Goal: Transaction & Acquisition: Purchase product/service

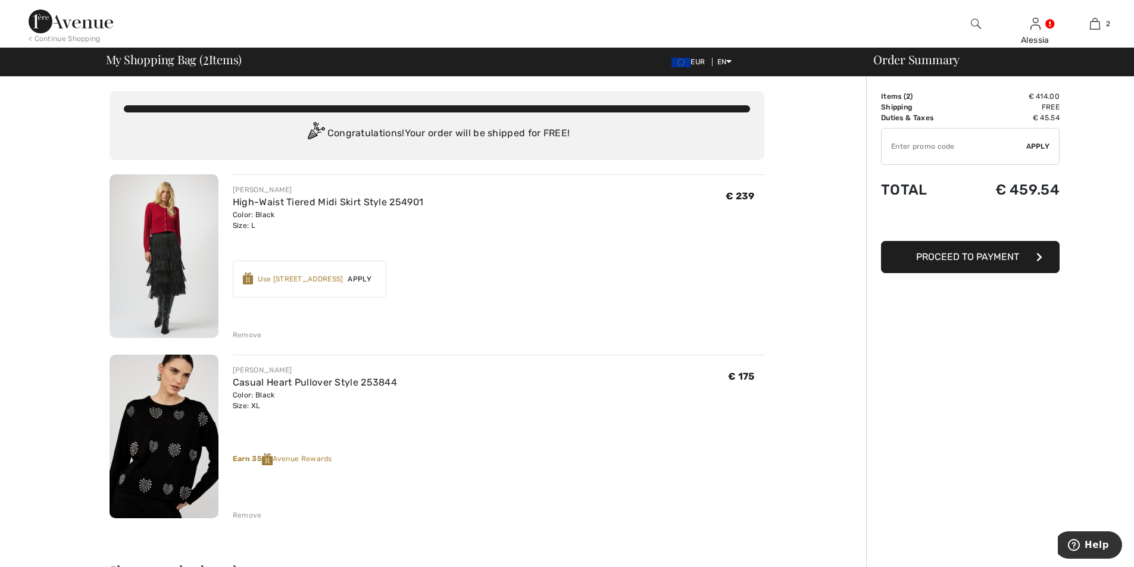
click at [309, 277] on div "Use 800 Avenue Rewards" at bounding box center [300, 279] width 85 height 11
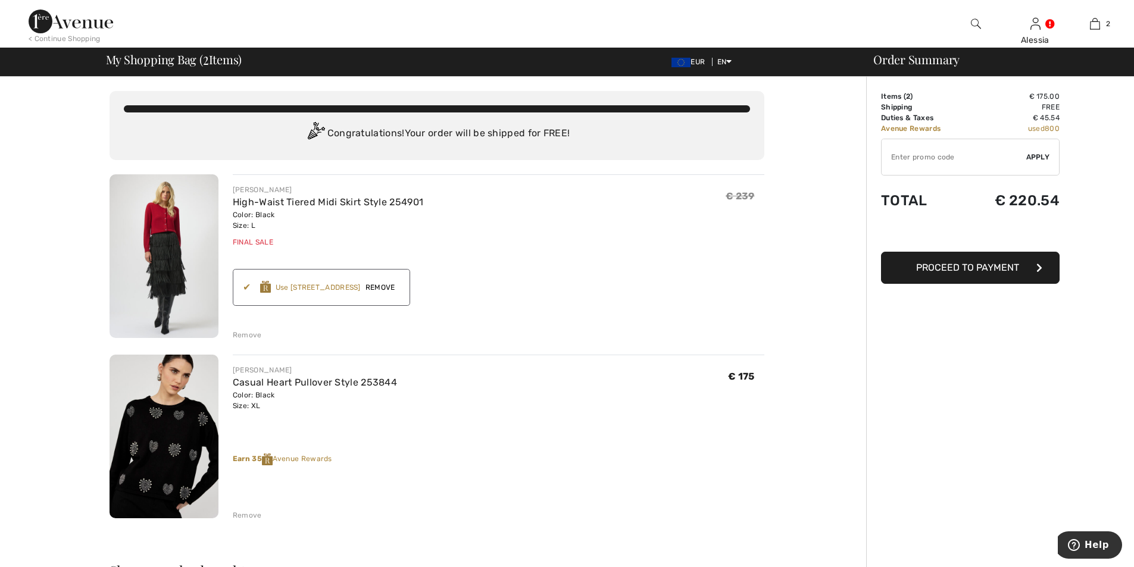
click at [171, 439] on img at bounding box center [164, 437] width 109 height 164
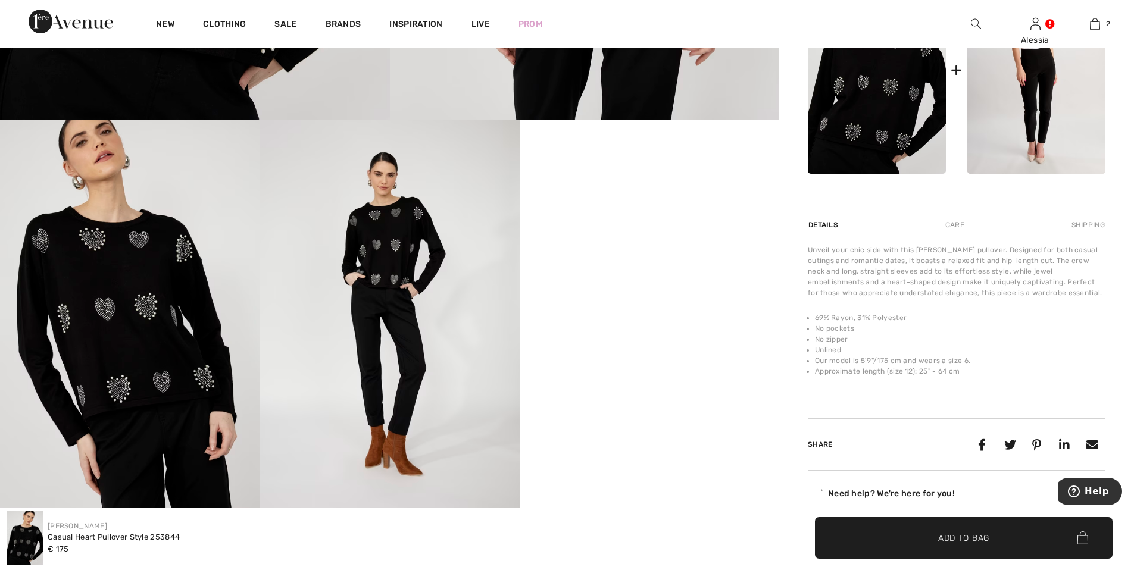
scroll to position [595, 0]
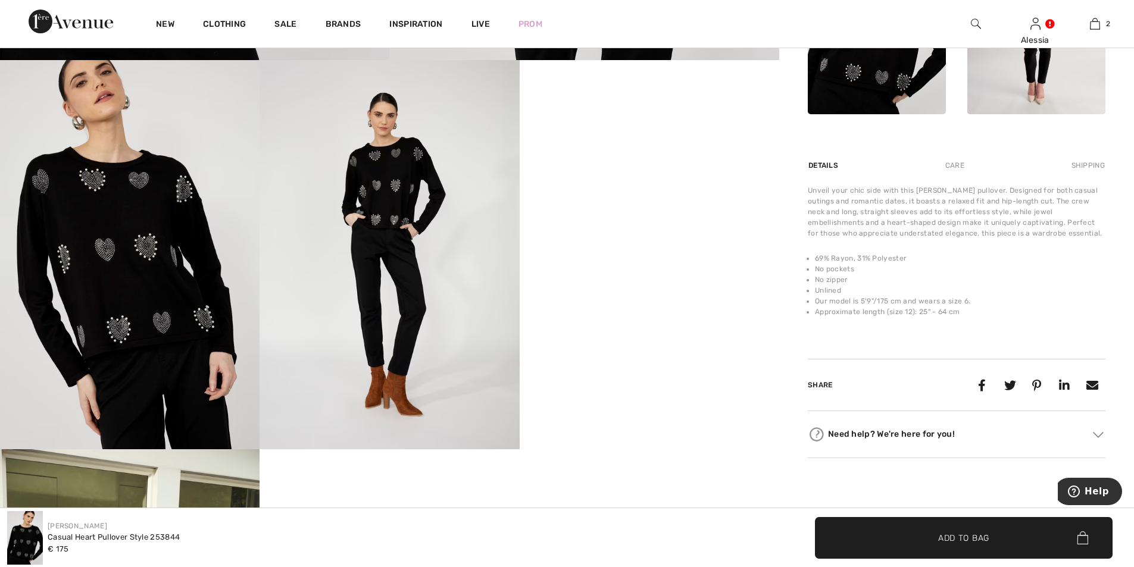
click at [605, 190] on video "Your browser does not support the video tag." at bounding box center [650, 125] width 260 height 130
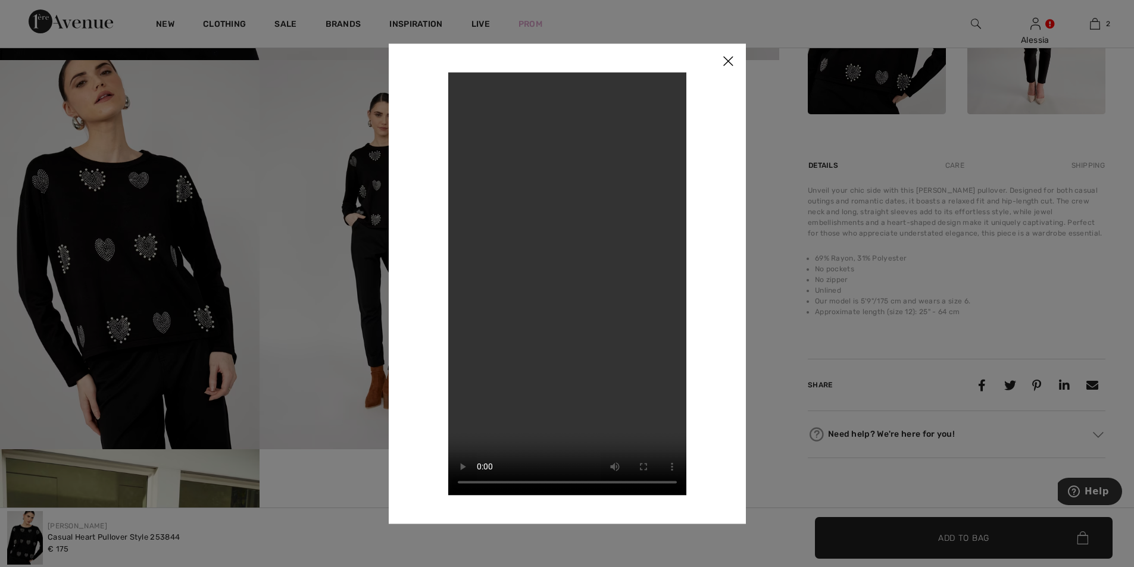
click at [725, 57] on img at bounding box center [728, 61] width 36 height 37
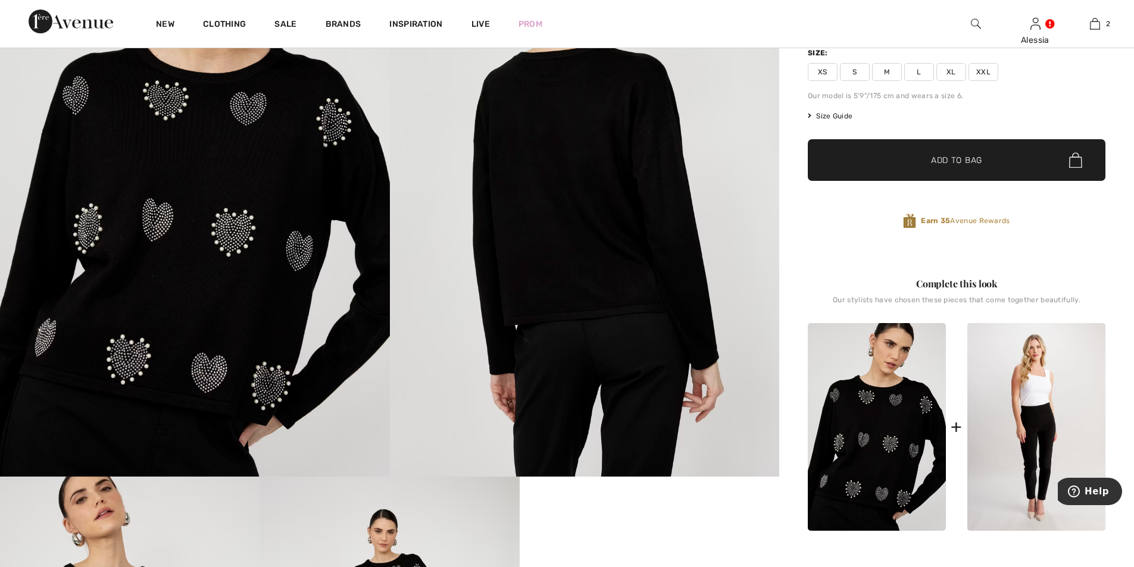
scroll to position [0, 0]
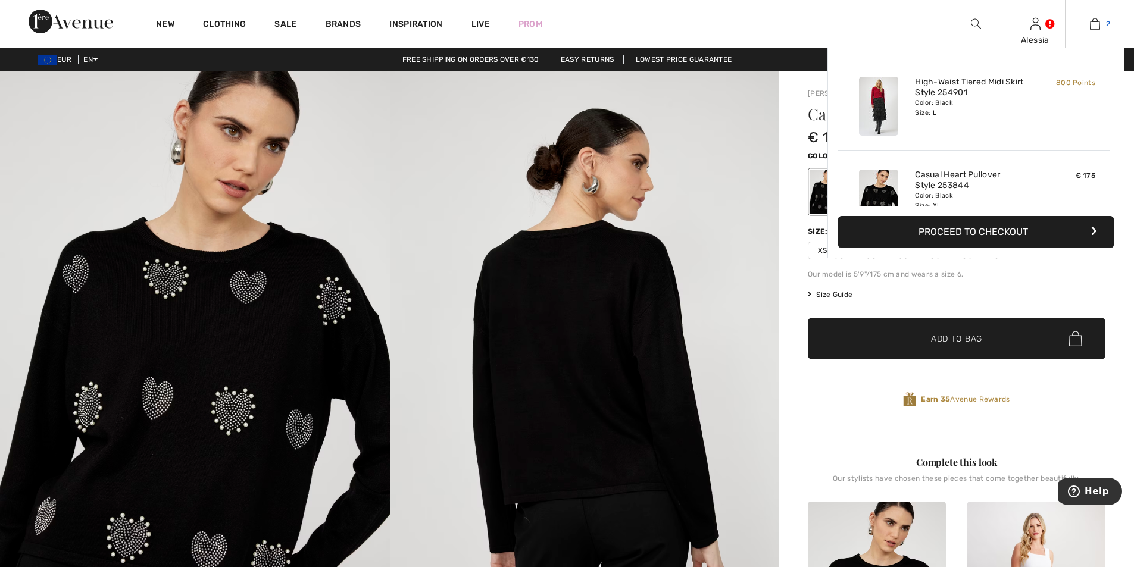
click at [1096, 23] on img at bounding box center [1095, 24] width 10 height 14
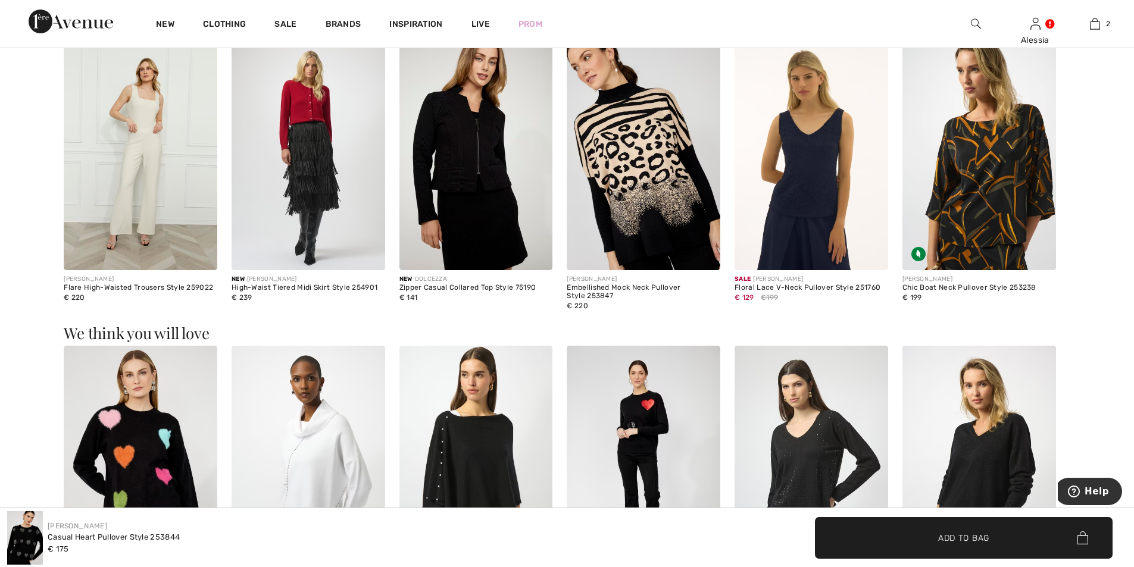
scroll to position [1369, 0]
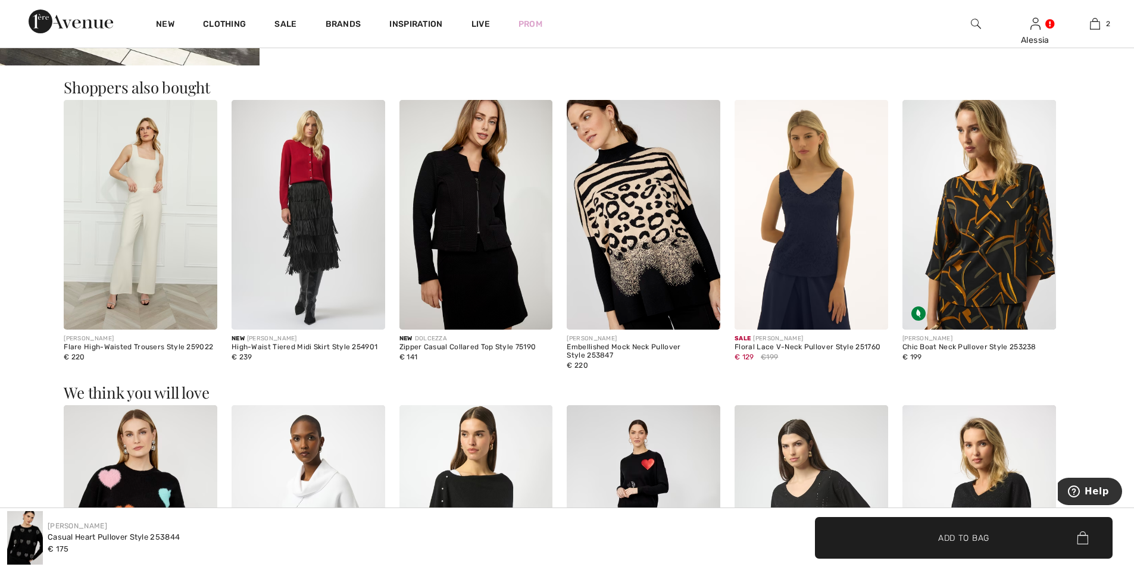
click at [316, 206] on img at bounding box center [309, 215] width 154 height 230
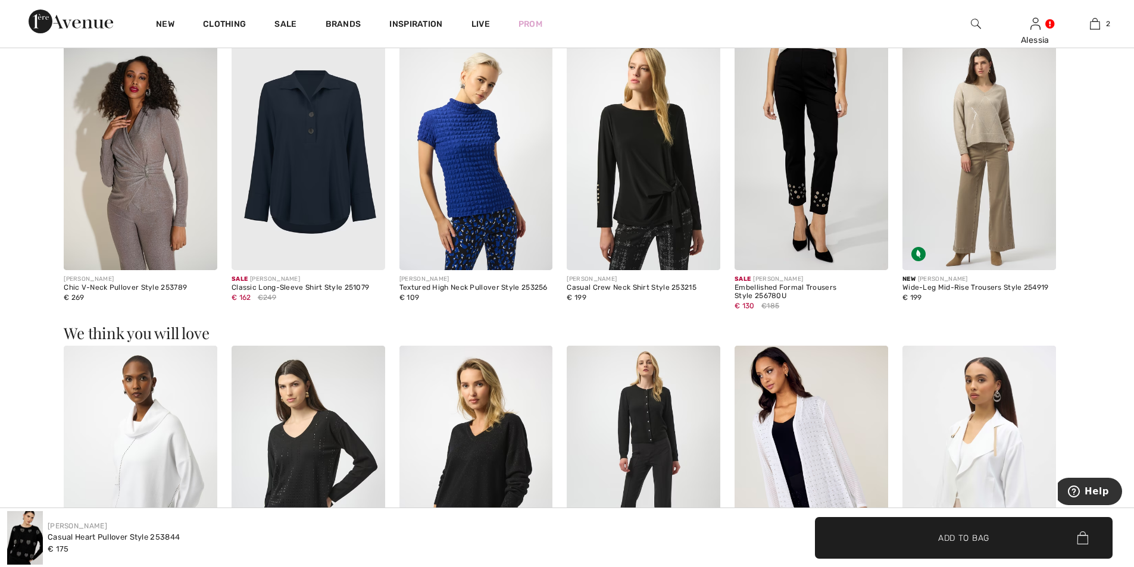
scroll to position [1369, 0]
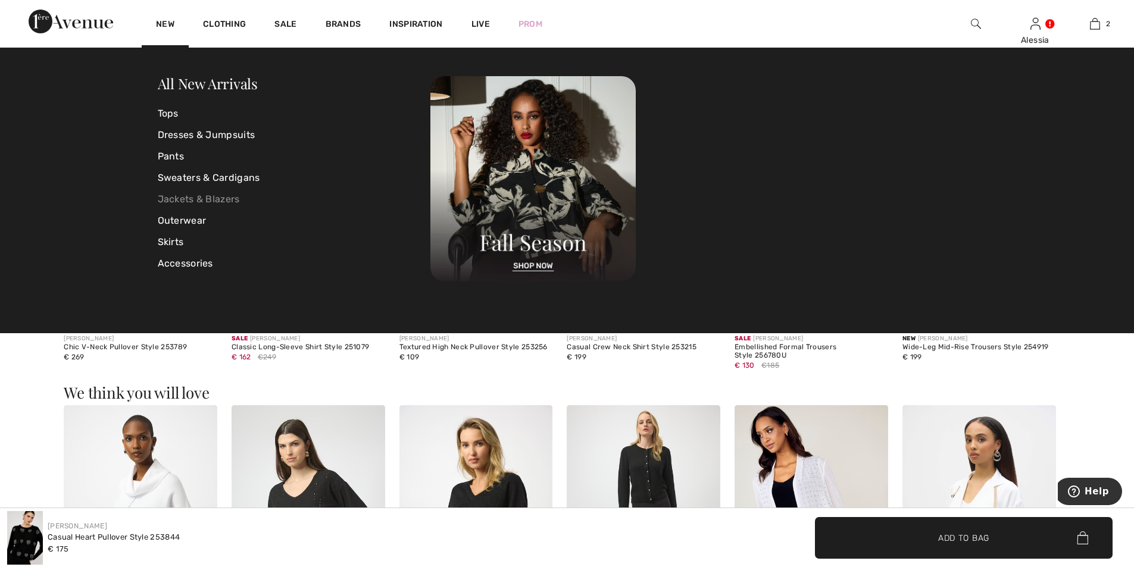
click at [177, 195] on link "Jackets & Blazers" at bounding box center [294, 199] width 273 height 21
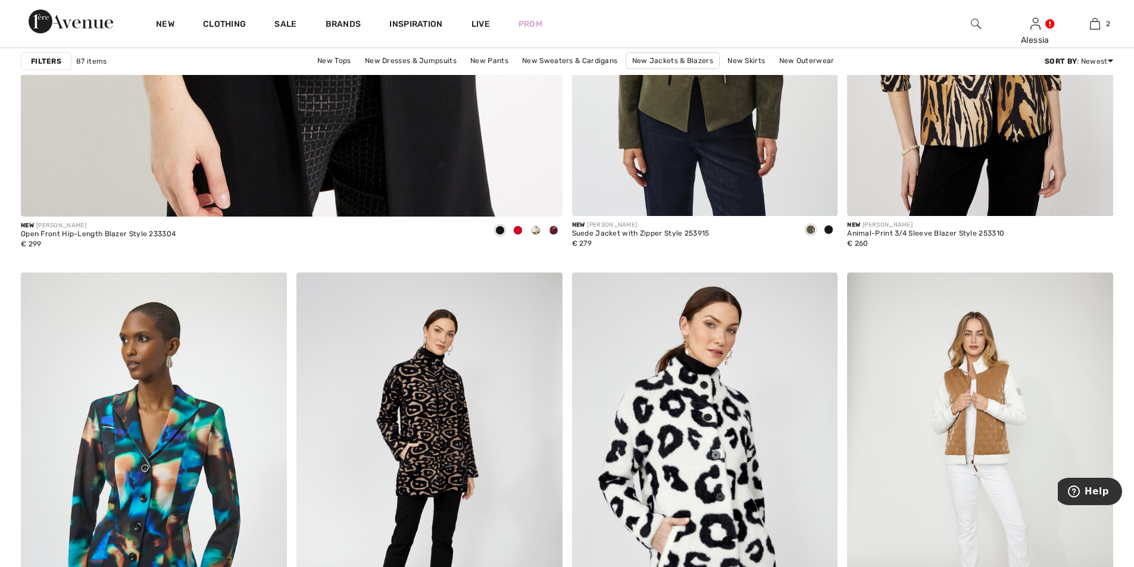
scroll to position [4227, 0]
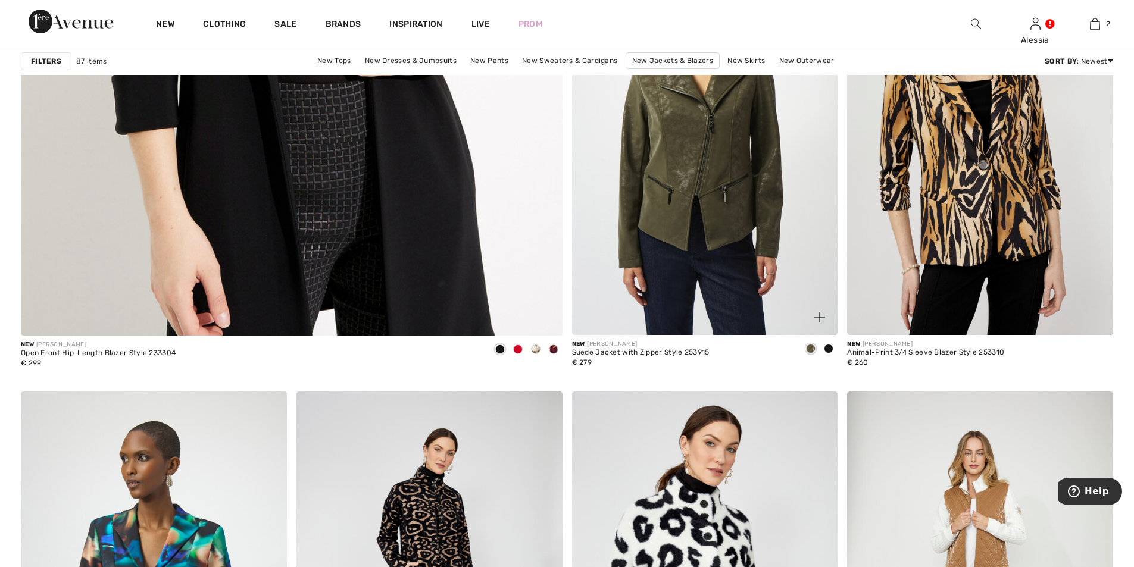
click at [829, 345] on span at bounding box center [829, 349] width 10 height 10
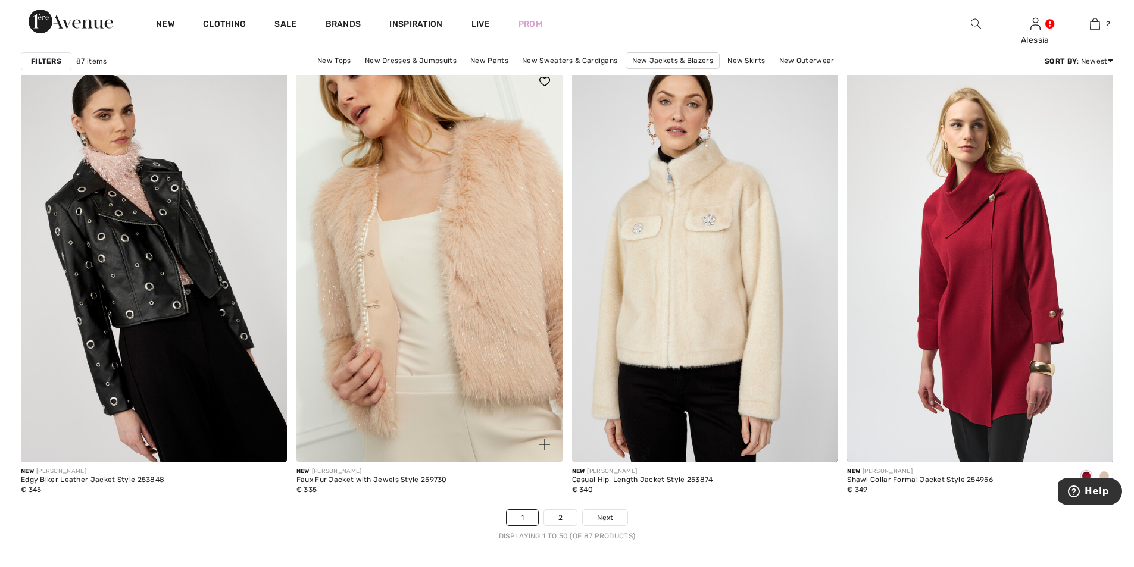
scroll to position [6609, 0]
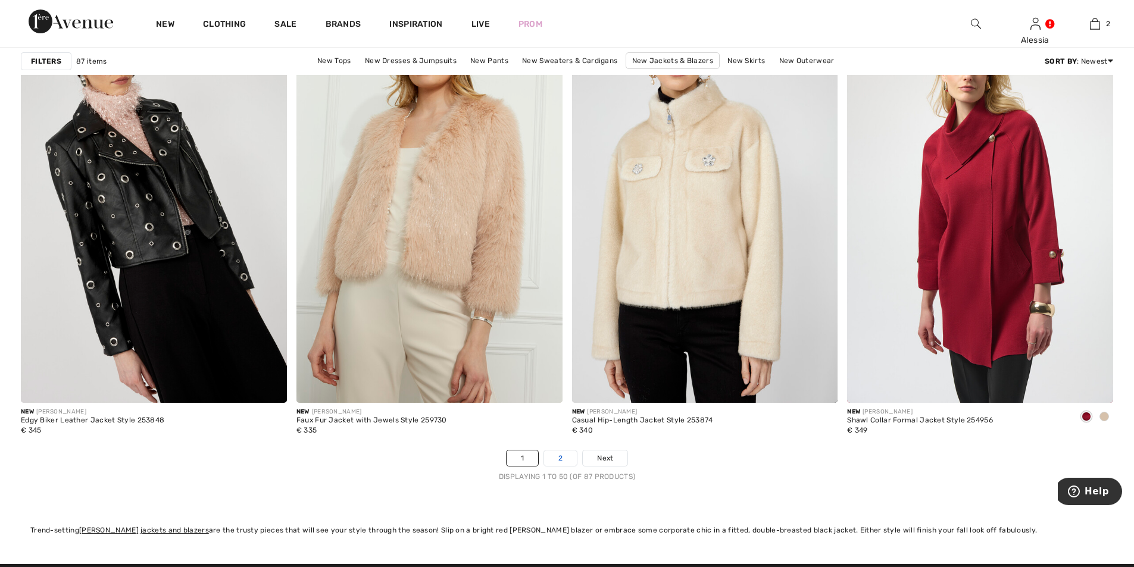
click at [563, 457] on link "2" at bounding box center [560, 458] width 33 height 15
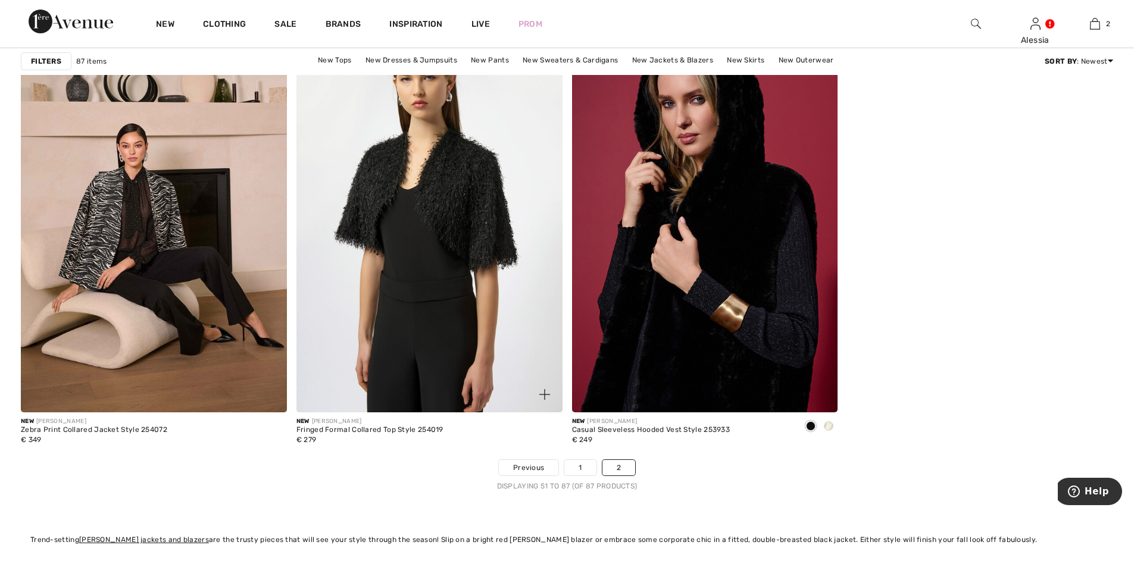
scroll to position [5239, 0]
